Goal: Obtain resource: Download file/media

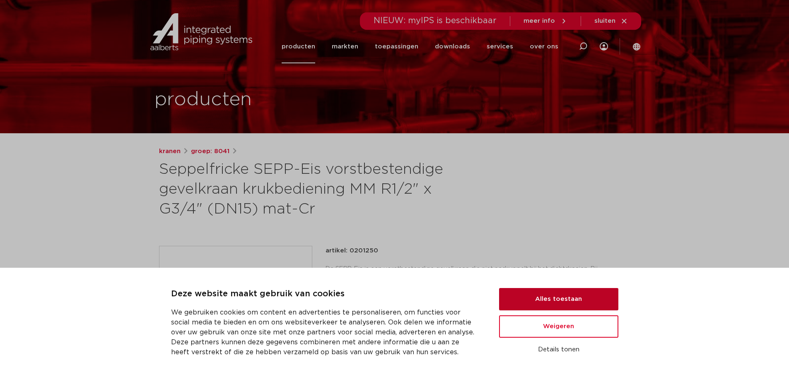
click at [591, 297] on button "Alles toestaan" at bounding box center [558, 299] width 119 height 22
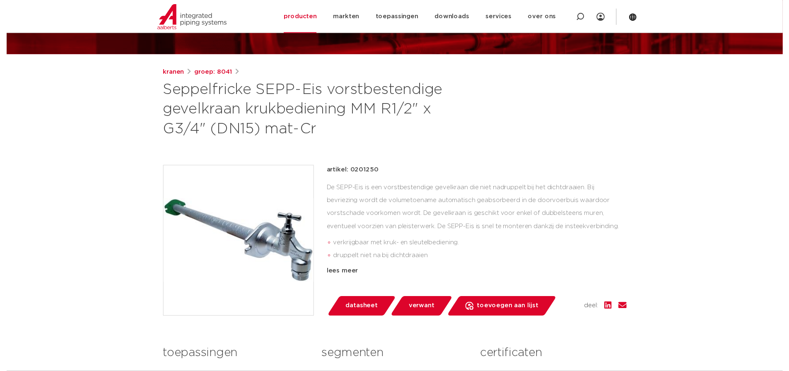
scroll to position [83, 0]
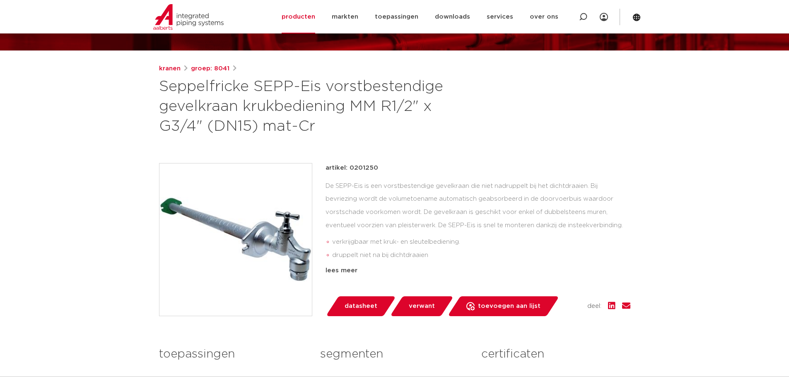
click at [364, 305] on span "datasheet" at bounding box center [361, 306] width 33 height 13
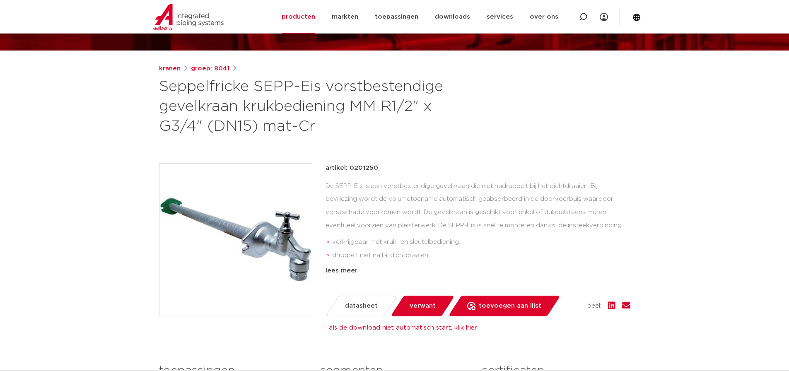
drag, startPoint x: 379, startPoint y: 167, endPoint x: 325, endPoint y: 171, distance: 54.4
click at [325, 171] on div "artikel: 0201250 De SEPP-Eis is een vorstbestendige gevelkraan die niet nadrupp…" at bounding box center [394, 239] width 471 height 153
copy p "artikel: 0201250"
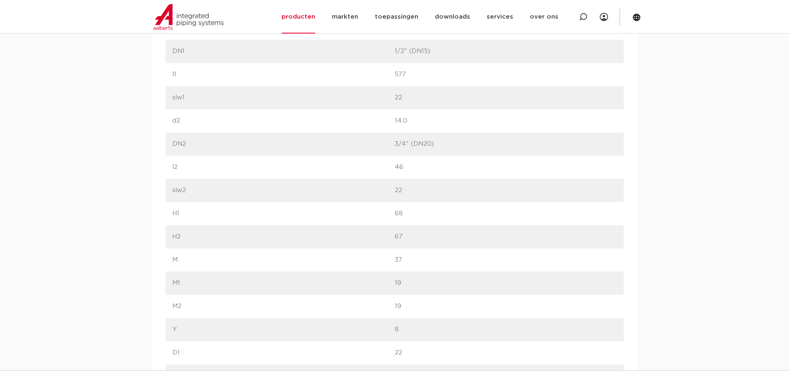
scroll to position [621, 0]
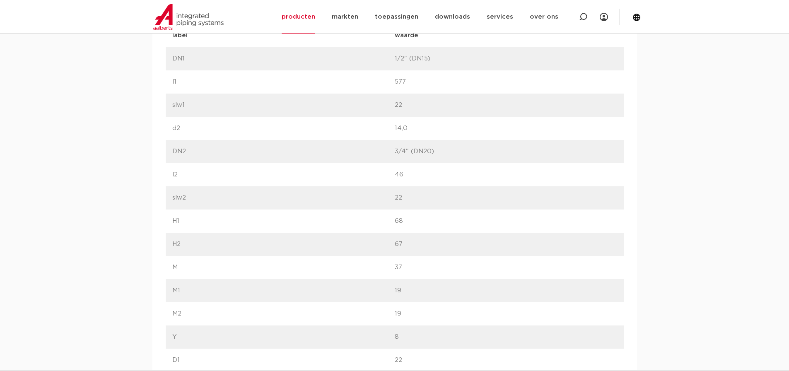
drag, startPoint x: 430, startPoint y: 61, endPoint x: 396, endPoint y: 60, distance: 34.4
click at [396, 60] on p "1/2" (DN15)" at bounding box center [506, 59] width 222 height 10
copy p "1/2" (DN15)"
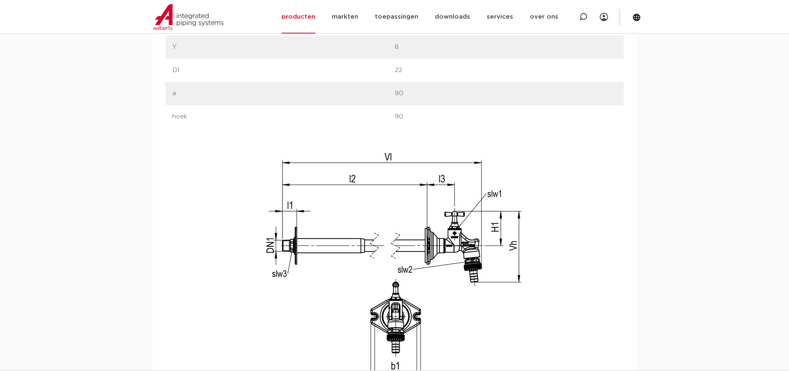
scroll to position [953, 0]
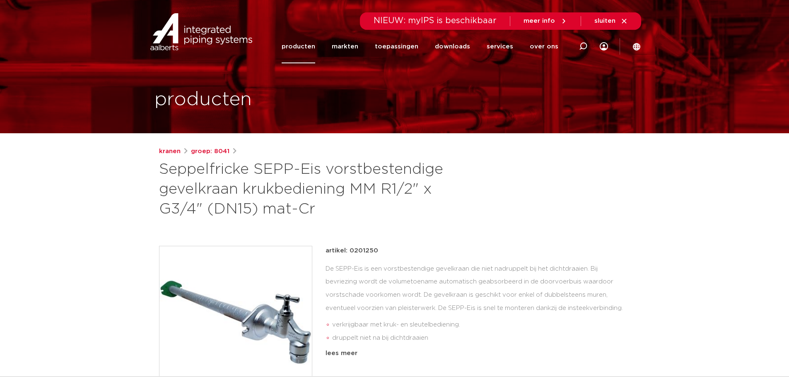
drag, startPoint x: 160, startPoint y: 170, endPoint x: 317, endPoint y: 210, distance: 162.5
click at [317, 210] on h1 "Seppelfricke SEPP-Eis vorstbestendige gevelkraan krukbediening MM R1/2" x G3/4"…" at bounding box center [314, 190] width 311 height 60
copy h1 "Seppelfricke SEPP-Eis vorstbestendige gevelkraan krukbediening MM R1/2" x G3/4"…"
